Goal: Task Accomplishment & Management: Complete application form

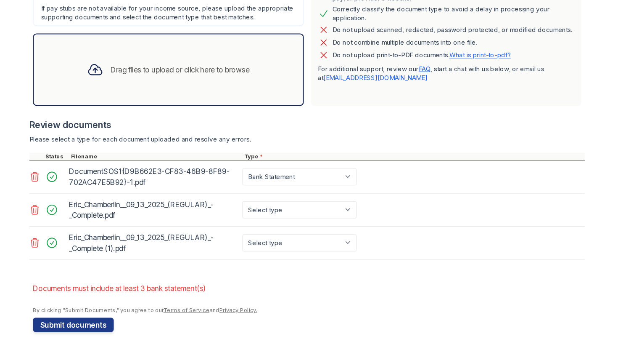
scroll to position [187, 0]
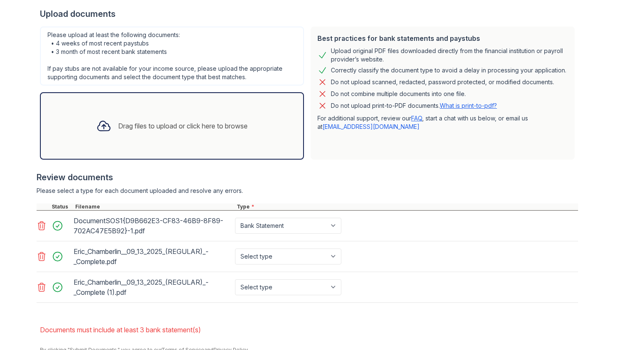
click at [40, 256] on icon at bounding box center [41, 256] width 7 height 8
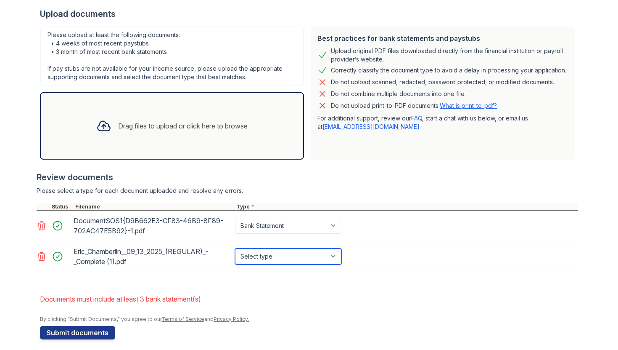
click at [328, 254] on select "Select type Paystub Bank Statement Offer Letter Tax Documents Benefit Award Let…" at bounding box center [288, 256] width 106 height 16
select select "paystub"
click at [235, 248] on select "Select type Paystub Bank Statement Offer Letter Tax Documents Benefit Award Let…" at bounding box center [288, 256] width 106 height 16
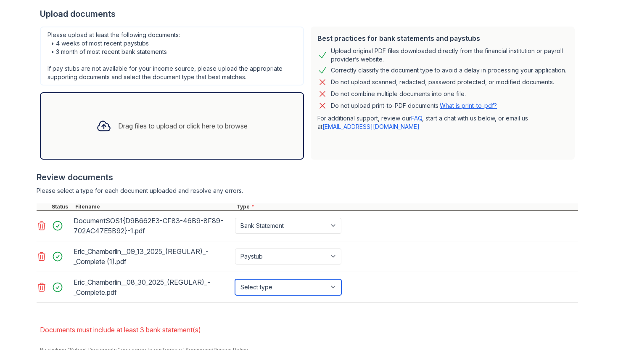
click at [337, 288] on select "Select type Paystub Bank Statement Offer Letter Tax Documents Benefit Award Let…" at bounding box center [288, 287] width 106 height 16
select select "paystub"
click at [235, 279] on select "Select type Paystub Bank Statement Offer Letter Tax Documents Benefit Award Let…" at bounding box center [288, 287] width 106 height 16
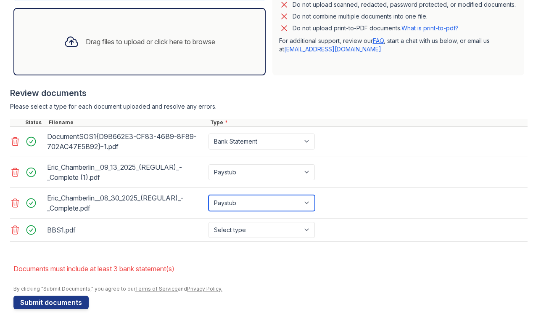
scroll to position [271, 0]
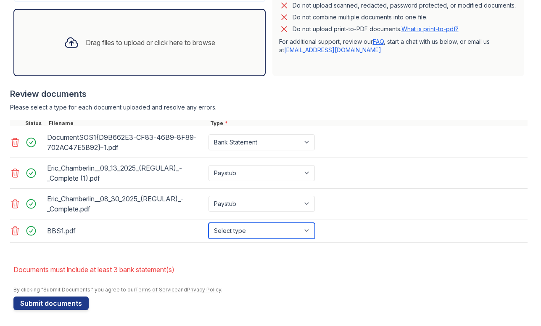
click at [309, 229] on select "Select type Paystub Bank Statement Offer Letter Tax Documents Benefit Award Let…" at bounding box center [262, 231] width 106 height 16
select select "bank_statement"
click at [209, 223] on select "Select type Paystub Bank Statement Offer Letter Tax Documents Benefit Award Let…" at bounding box center [262, 231] width 106 height 16
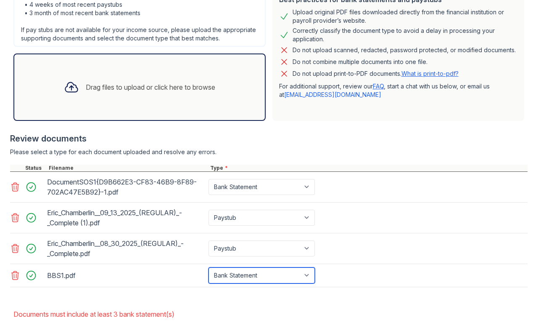
scroll to position [224, 0]
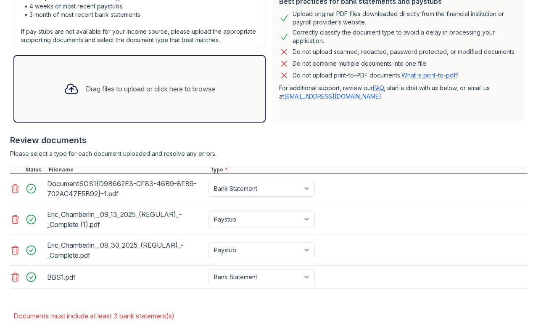
click at [13, 188] on icon at bounding box center [15, 188] width 10 height 10
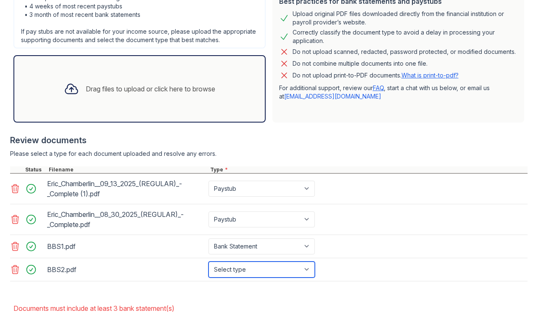
click at [306, 271] on select "Select type Paystub Bank Statement Offer Letter Tax Documents Benefit Award Let…" at bounding box center [262, 269] width 106 height 16
select select "bank_statement"
click at [209, 261] on select "Select type Paystub Bank Statement Offer Letter Tax Documents Benefit Award Let…" at bounding box center [262, 269] width 106 height 16
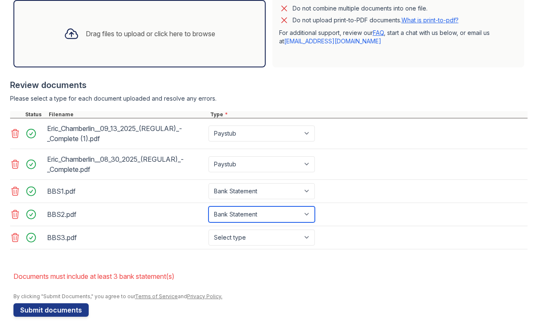
scroll to position [282, 0]
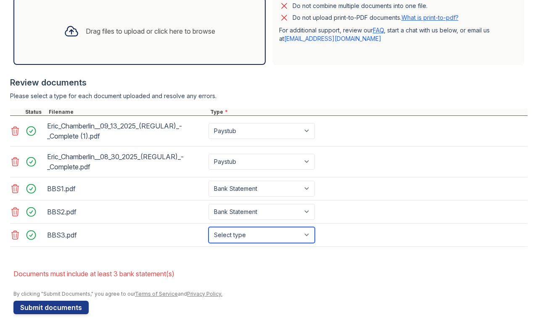
click at [308, 234] on select "Select type Paystub Bank Statement Offer Letter Tax Documents Benefit Award Let…" at bounding box center [262, 235] width 106 height 16
select select "bank_statement"
click at [209, 227] on select "Select type Paystub Bank Statement Offer Letter Tax Documents Benefit Award Let…" at bounding box center [262, 235] width 106 height 16
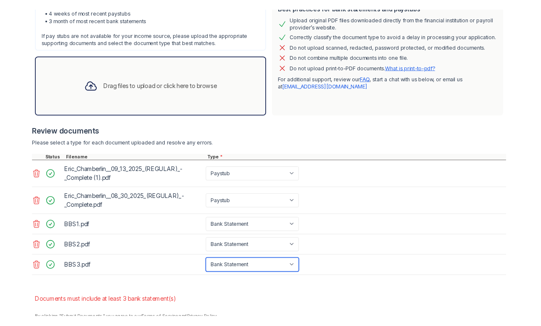
scroll to position [263, 0]
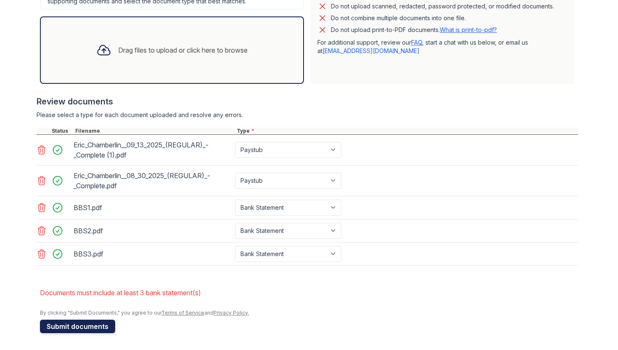
click at [63, 326] on button "Submit documents" at bounding box center [77, 325] width 75 height 13
